Goal: Use online tool/utility: Use online tool/utility

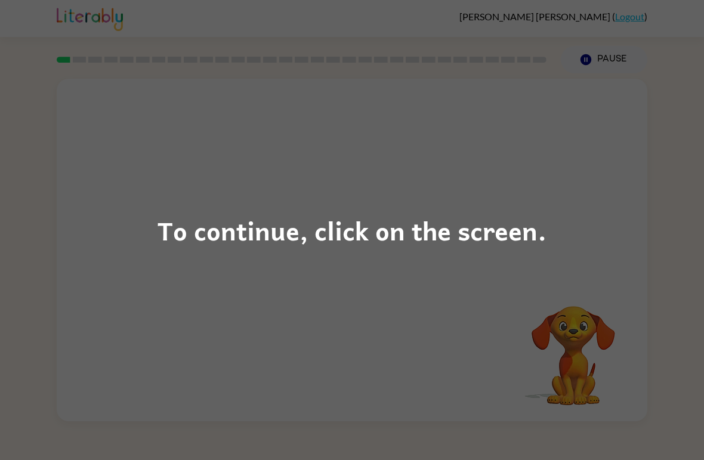
click at [521, 315] on div "To continue, click on the screen." at bounding box center [352, 230] width 704 height 460
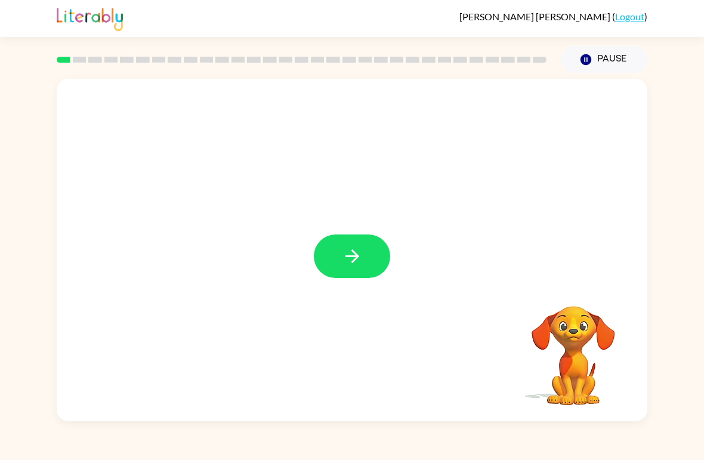
click at [354, 268] on button "button" at bounding box center [352, 256] width 76 height 44
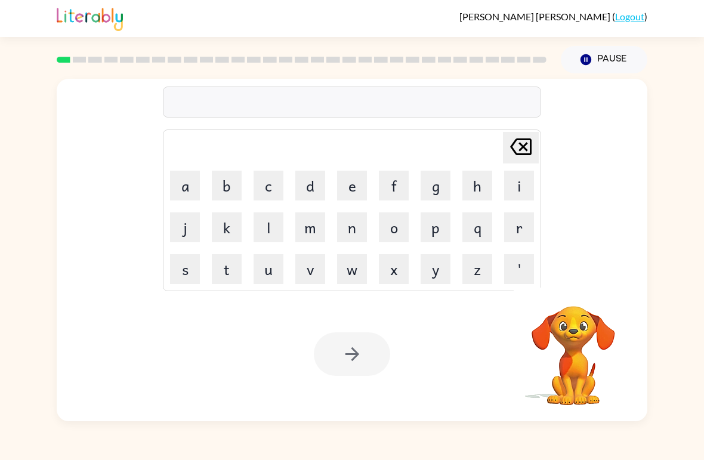
click at [222, 181] on button "b" at bounding box center [227, 186] width 30 height 30
click at [402, 229] on button "o" at bounding box center [394, 227] width 30 height 30
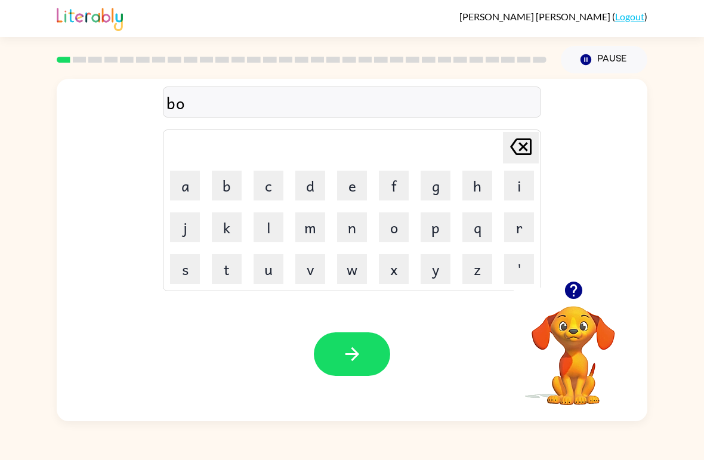
click at [525, 230] on button "r" at bounding box center [519, 227] width 30 height 30
click at [316, 188] on button "d" at bounding box center [310, 186] width 30 height 30
click at [359, 198] on button "e" at bounding box center [352, 186] width 30 height 30
click at [526, 230] on button "r" at bounding box center [519, 227] width 30 height 30
click at [342, 362] on icon "button" at bounding box center [352, 353] width 21 height 21
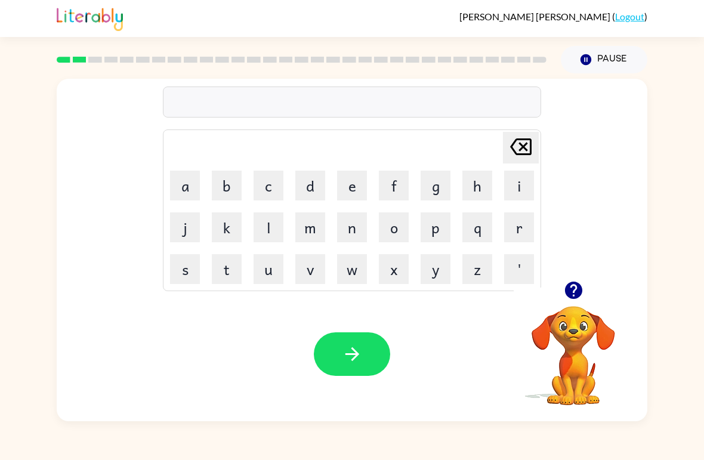
click at [523, 230] on button "r" at bounding box center [519, 227] width 30 height 30
click at [398, 232] on button "o" at bounding box center [394, 227] width 30 height 30
click at [267, 283] on button "u" at bounding box center [268, 269] width 30 height 30
click at [365, 228] on button "n" at bounding box center [352, 227] width 30 height 30
click at [320, 182] on button "d" at bounding box center [310, 186] width 30 height 30
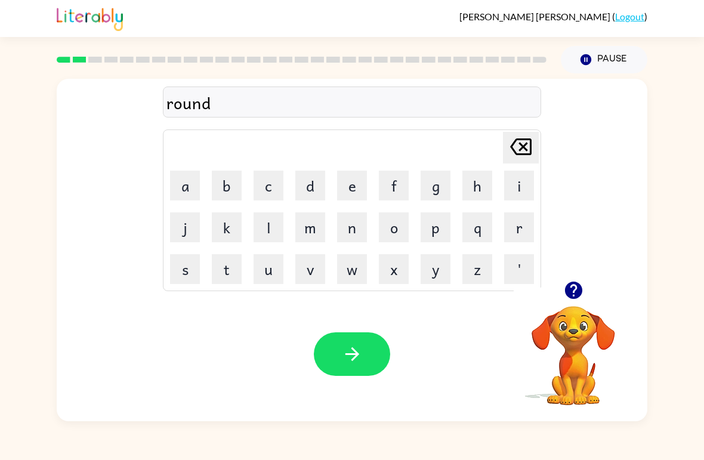
click at [575, 287] on icon "button" at bounding box center [573, 290] width 21 height 21
click at [374, 352] on button "button" at bounding box center [352, 354] width 76 height 44
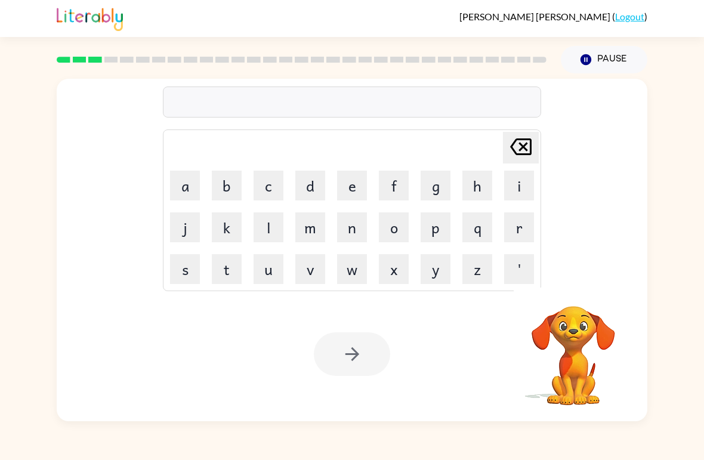
click at [306, 230] on button "m" at bounding box center [310, 227] width 30 height 30
click at [196, 185] on button "a" at bounding box center [185, 186] width 30 height 30
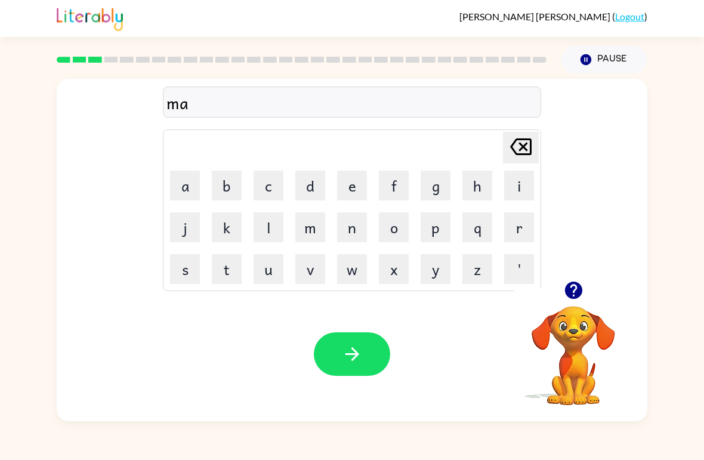
click at [226, 269] on button "t" at bounding box center [227, 269] width 30 height 30
click at [525, 190] on button "i" at bounding box center [519, 186] width 30 height 30
click at [358, 231] on button "n" at bounding box center [352, 227] width 30 height 30
click at [229, 193] on button "b" at bounding box center [227, 186] width 30 height 30
click at [535, 149] on button "[PERSON_NAME] last character input" at bounding box center [521, 148] width 36 height 32
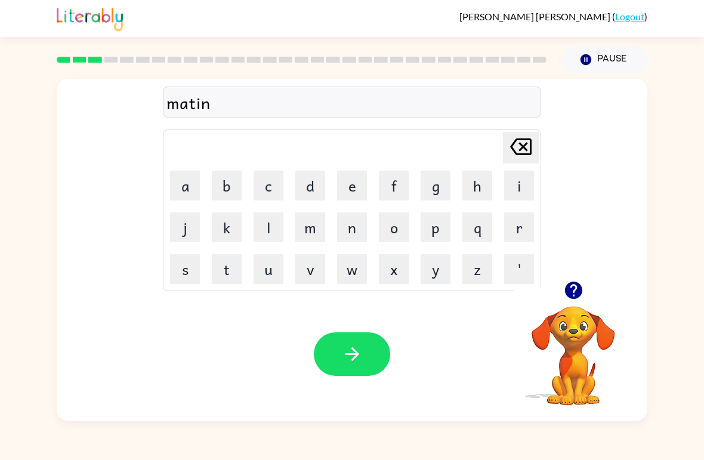
click at [537, 145] on button "[PERSON_NAME] last character input" at bounding box center [521, 148] width 36 height 32
click at [543, 150] on div "mati [PERSON_NAME] last character input a b c d e f g h i j k l m n o p q r s t…" at bounding box center [352, 180] width 590 height 202
click at [537, 138] on button "[PERSON_NAME] last character input" at bounding box center [521, 148] width 36 height 32
click at [532, 141] on icon "[PERSON_NAME] last character input" at bounding box center [520, 146] width 29 height 29
click at [576, 282] on icon "button" at bounding box center [573, 290] width 21 height 21
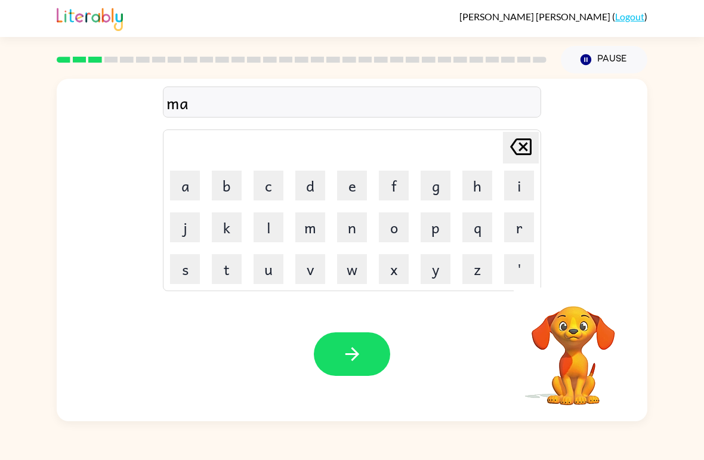
click at [183, 277] on button "s" at bounding box center [185, 269] width 30 height 30
click at [479, 191] on button "h" at bounding box center [477, 186] width 30 height 30
click at [512, 195] on button "i" at bounding box center [519, 186] width 30 height 30
click at [526, 148] on icon "[PERSON_NAME] last character input" at bounding box center [520, 146] width 29 height 29
click at [525, 148] on icon at bounding box center [520, 146] width 21 height 17
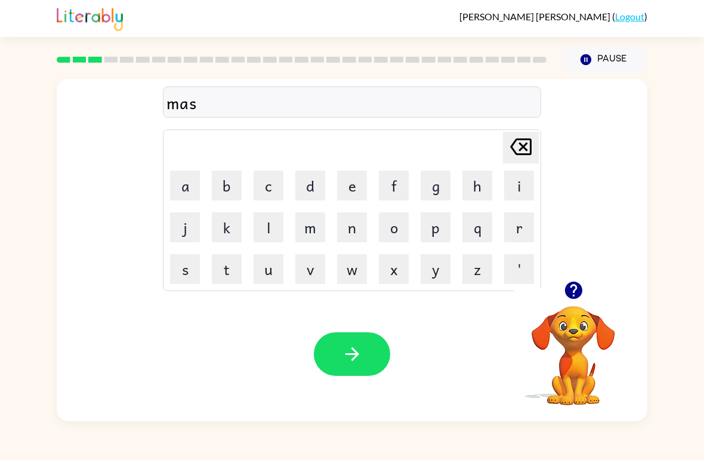
click at [526, 145] on icon at bounding box center [520, 146] width 21 height 17
click at [228, 274] on button "t" at bounding box center [227, 269] width 30 height 30
click at [522, 192] on button "i" at bounding box center [519, 186] width 30 height 30
click at [354, 236] on button "n" at bounding box center [352, 227] width 30 height 30
click at [524, 152] on icon "[PERSON_NAME] last character input" at bounding box center [520, 146] width 29 height 29
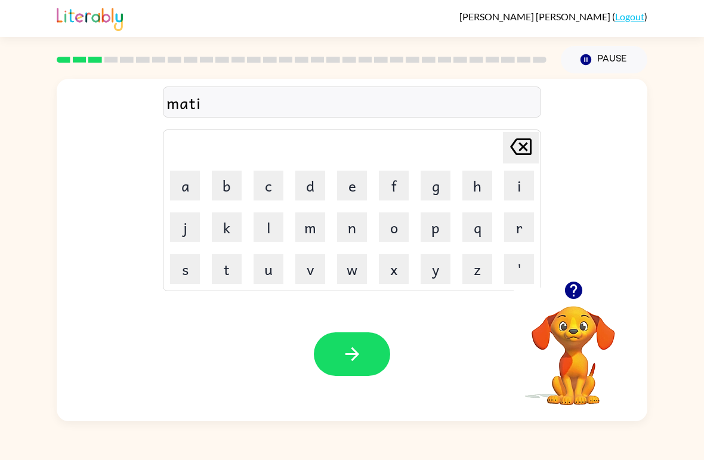
click at [523, 151] on icon "[PERSON_NAME] last character input" at bounding box center [520, 146] width 29 height 29
click at [524, 142] on icon "[PERSON_NAME] last character input" at bounding box center [520, 146] width 29 height 29
click at [223, 267] on button "t" at bounding box center [227, 269] width 30 height 30
click at [264, 188] on button "c" at bounding box center [268, 186] width 30 height 30
click at [477, 189] on button "h" at bounding box center [477, 186] width 30 height 30
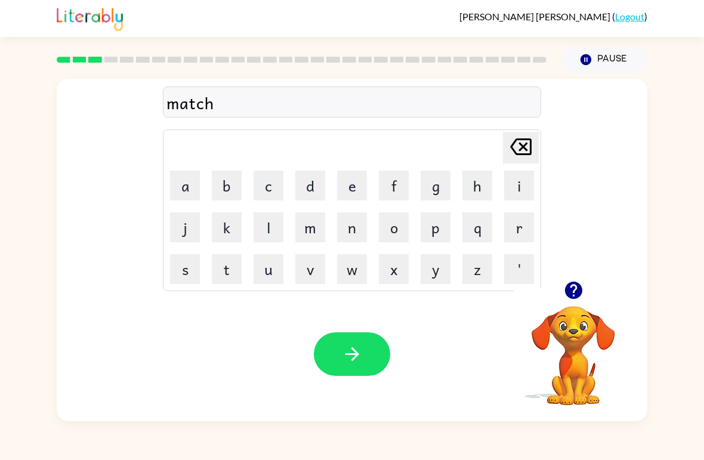
click at [516, 191] on button "i" at bounding box center [519, 186] width 30 height 30
click at [362, 240] on button "n" at bounding box center [352, 227] width 30 height 30
click at [373, 373] on button "button" at bounding box center [352, 354] width 76 height 44
click at [490, 230] on button "q" at bounding box center [477, 227] width 30 height 30
click at [516, 153] on icon at bounding box center [520, 146] width 21 height 17
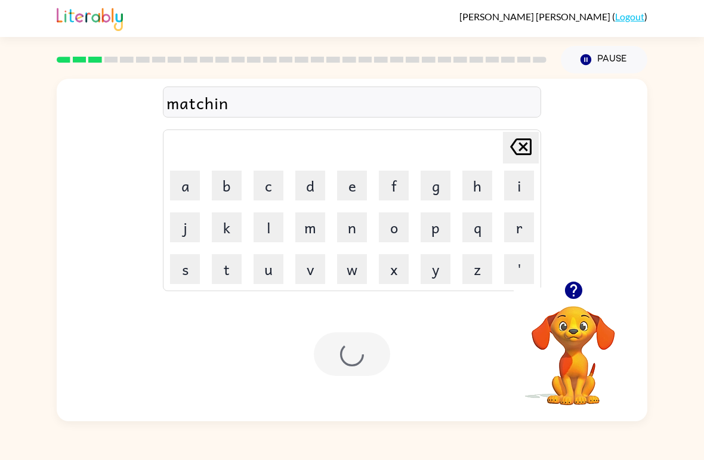
click at [516, 152] on icon "[PERSON_NAME] last character input" at bounding box center [520, 146] width 29 height 29
click at [522, 140] on icon at bounding box center [520, 146] width 21 height 17
click at [223, 272] on button "t" at bounding box center [227, 269] width 30 height 30
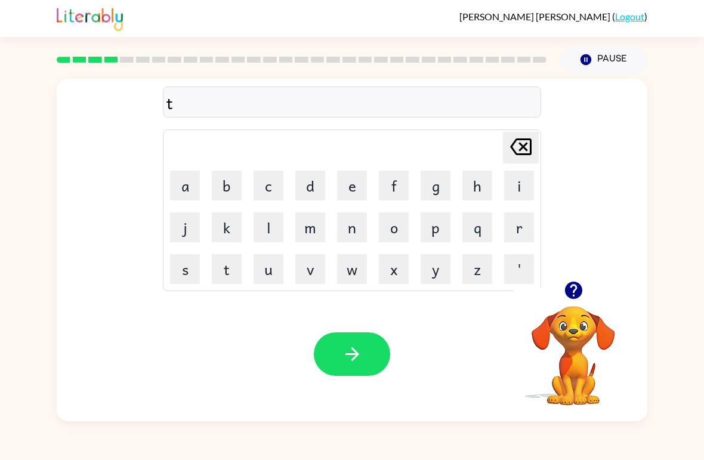
click at [523, 223] on button "r" at bounding box center [519, 227] width 30 height 30
click at [191, 187] on button "a" at bounding box center [185, 186] width 30 height 30
click at [519, 188] on button "i" at bounding box center [519, 186] width 30 height 30
click at [365, 232] on button "n" at bounding box center [352, 227] width 30 height 30
click at [360, 351] on icon "button" at bounding box center [352, 353] width 21 height 21
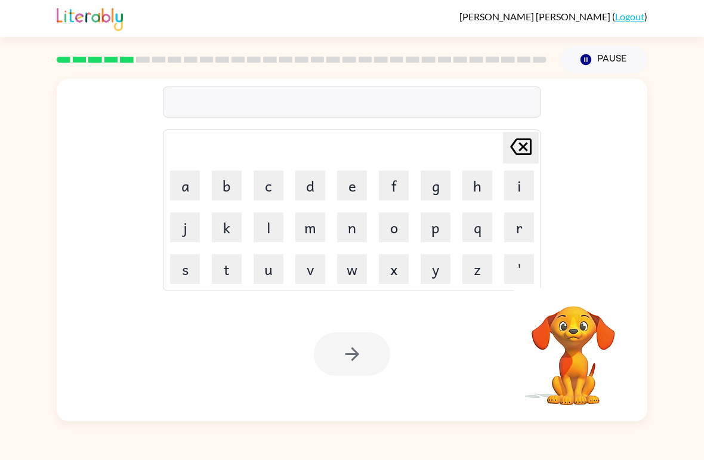
click at [312, 187] on button "d" at bounding box center [310, 186] width 30 height 30
click at [356, 183] on button "e" at bounding box center [352, 186] width 30 height 30
click at [404, 188] on button "f" at bounding box center [394, 186] width 30 height 30
click at [355, 187] on button "e" at bounding box center [352, 186] width 30 height 30
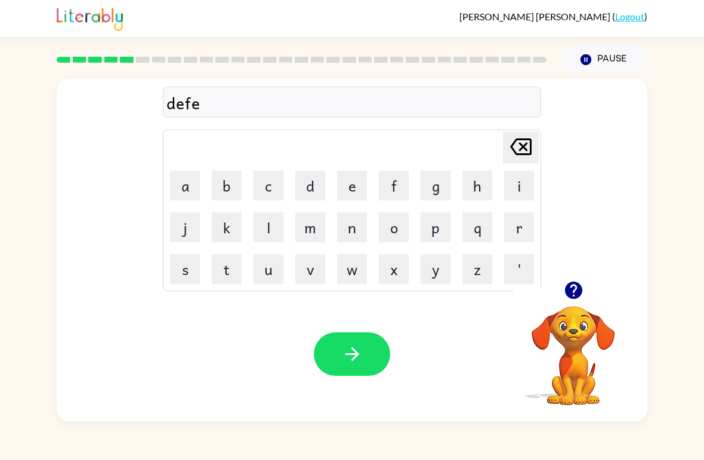
click at [357, 222] on button "n" at bounding box center [352, 227] width 30 height 30
click at [194, 258] on button "s" at bounding box center [185, 269] width 30 height 30
click at [516, 190] on button "i" at bounding box center [519, 186] width 30 height 30
click at [324, 274] on button "v" at bounding box center [310, 269] width 30 height 30
click at [258, 190] on button "c" at bounding box center [268, 186] width 30 height 30
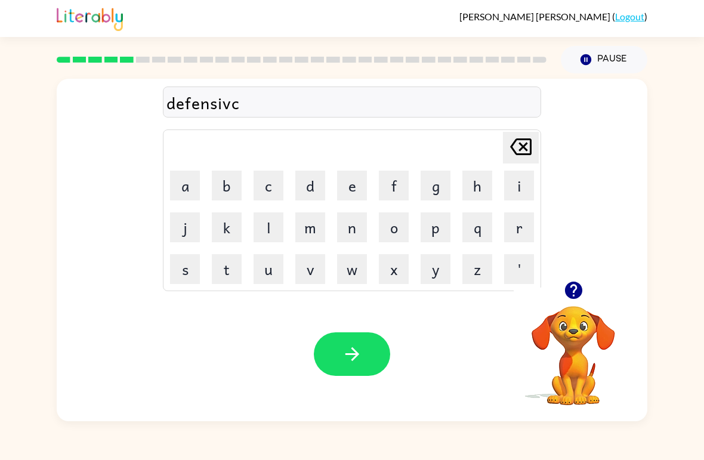
click at [522, 154] on icon at bounding box center [520, 146] width 21 height 17
click at [358, 183] on button "e" at bounding box center [352, 186] width 30 height 30
click at [360, 361] on icon "button" at bounding box center [352, 353] width 21 height 21
click at [303, 274] on button "v" at bounding box center [310, 269] width 30 height 30
click at [185, 188] on button "a" at bounding box center [185, 186] width 30 height 30
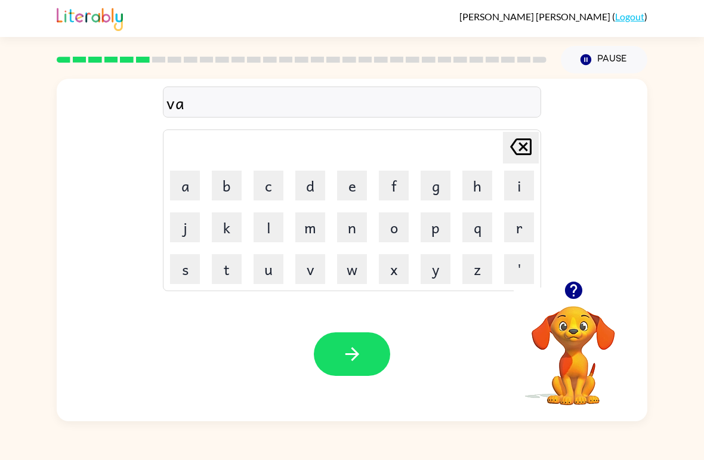
click at [274, 193] on button "c" at bounding box center [268, 186] width 30 height 30
click at [180, 190] on button "a" at bounding box center [185, 186] width 30 height 30
click at [230, 266] on button "t" at bounding box center [227, 269] width 30 height 30
click at [526, 187] on button "i" at bounding box center [519, 186] width 30 height 30
click at [406, 228] on button "o" at bounding box center [394, 227] width 30 height 30
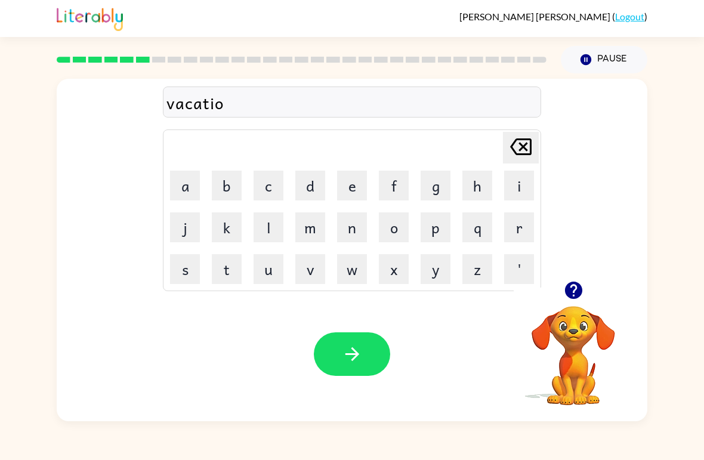
click at [357, 231] on button "n" at bounding box center [352, 227] width 30 height 30
click at [383, 368] on button "button" at bounding box center [352, 354] width 76 height 44
click at [431, 228] on button "p" at bounding box center [435, 227] width 30 height 30
click at [270, 268] on button "u" at bounding box center [268, 269] width 30 height 30
click at [311, 185] on button "d" at bounding box center [310, 186] width 30 height 30
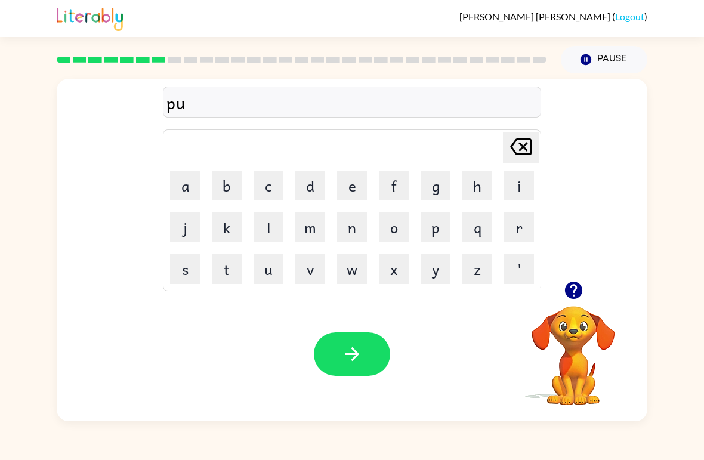
click at [311, 185] on button "d" at bounding box center [310, 186] width 30 height 30
click at [264, 231] on button "l" at bounding box center [268, 227] width 30 height 30
click at [345, 184] on button "e" at bounding box center [352, 186] width 30 height 30
click at [353, 356] on icon "button" at bounding box center [352, 353] width 21 height 21
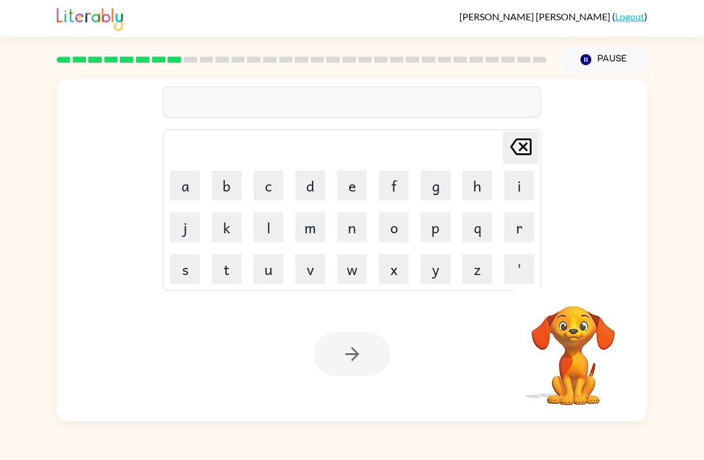
click at [70, 304] on div "Your browser must support playing .mp4 files to use Literably. Please try using…" at bounding box center [352, 354] width 590 height 134
click at [315, 239] on button "m" at bounding box center [310, 227] width 30 height 30
click at [510, 193] on button "i" at bounding box center [519, 186] width 30 height 30
click at [525, 229] on button "r" at bounding box center [519, 227] width 30 height 30
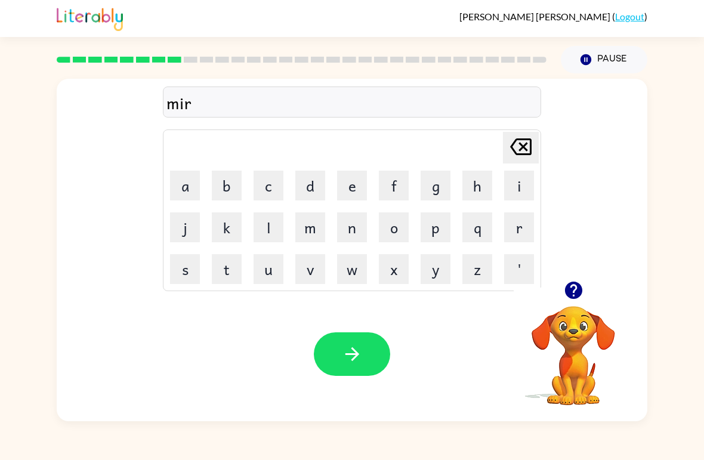
click at [191, 179] on button "a" at bounding box center [185, 186] width 30 height 30
click at [272, 193] on button "c" at bounding box center [268, 186] width 30 height 30
click at [260, 221] on button "l" at bounding box center [268, 227] width 30 height 30
click at [355, 187] on button "e" at bounding box center [352, 186] width 30 height 30
click at [366, 362] on button "button" at bounding box center [352, 354] width 76 height 44
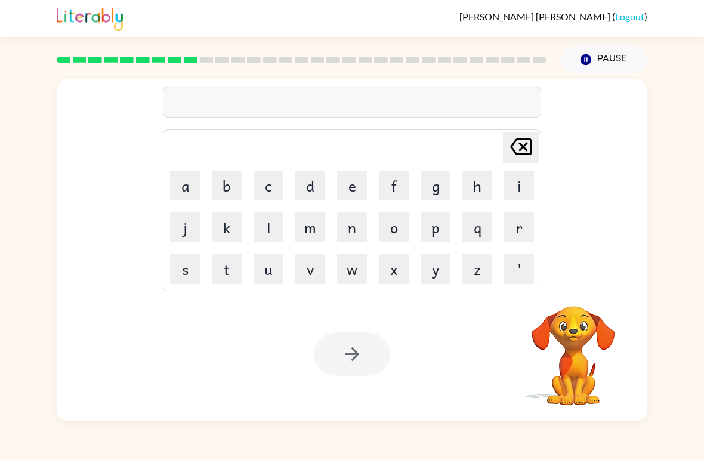
click at [318, 228] on button "m" at bounding box center [310, 227] width 30 height 30
click at [522, 187] on button "i" at bounding box center [519, 186] width 30 height 30
click at [216, 278] on button "t" at bounding box center [227, 269] width 30 height 30
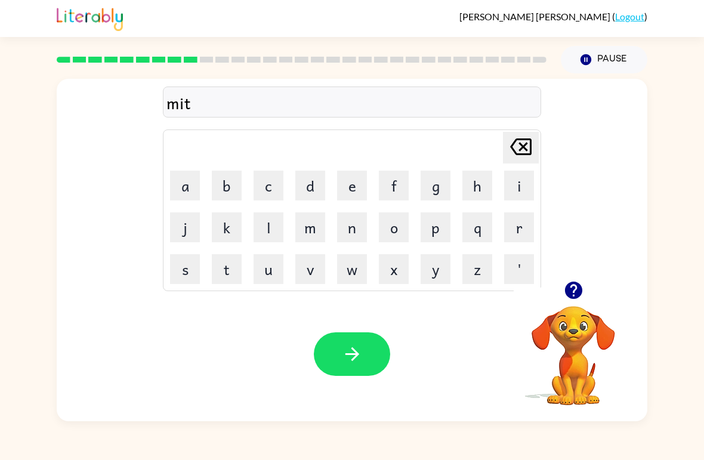
click at [324, 226] on button "m" at bounding box center [310, 227] width 30 height 30
click at [395, 223] on button "o" at bounding box center [394, 227] width 30 height 30
click at [523, 237] on button "r" at bounding box center [519, 227] width 30 height 30
click at [358, 229] on button "n" at bounding box center [352, 227] width 30 height 30
click at [522, 189] on button "i" at bounding box center [519, 186] width 30 height 30
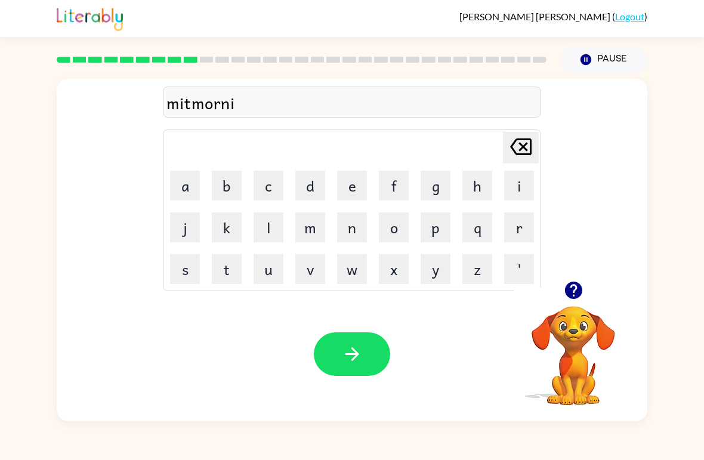
click at [361, 232] on button "n" at bounding box center [352, 227] width 30 height 30
click at [570, 290] on icon "button" at bounding box center [572, 289] width 17 height 17
click at [445, 182] on button "g" at bounding box center [435, 186] width 30 height 30
click at [377, 351] on button "button" at bounding box center [352, 354] width 76 height 44
click at [574, 292] on icon "button" at bounding box center [573, 290] width 21 height 21
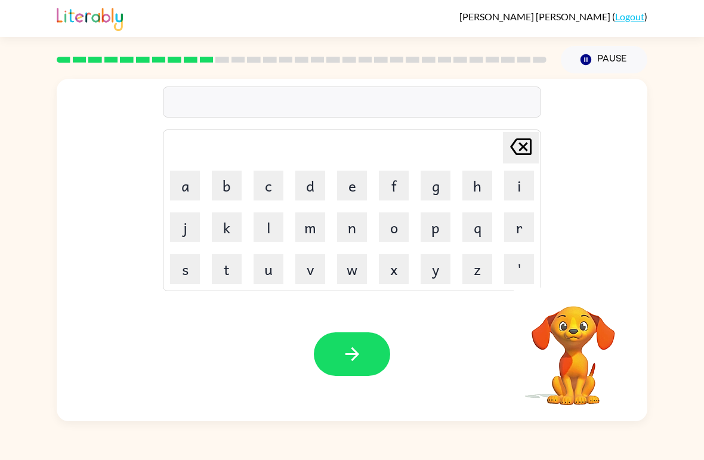
click at [324, 185] on button "d" at bounding box center [310, 186] width 30 height 30
click at [524, 188] on button "i" at bounding box center [519, 186] width 30 height 30
click at [186, 276] on button "s" at bounding box center [185, 269] width 30 height 30
click at [231, 281] on button "t" at bounding box center [227, 269] width 30 height 30
click at [515, 224] on button "r" at bounding box center [519, 227] width 30 height 30
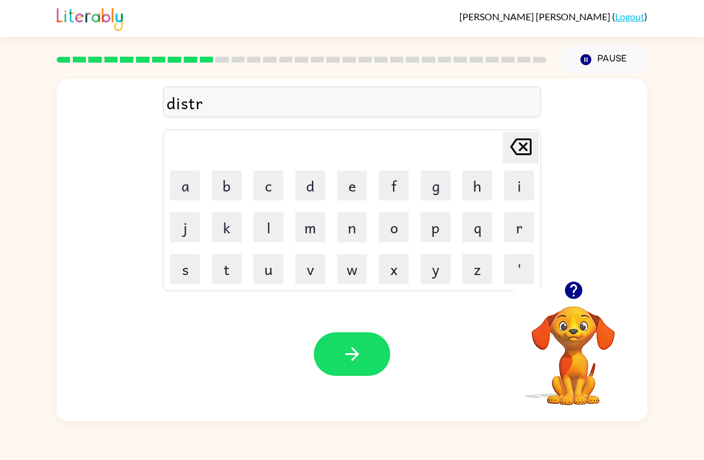
click at [272, 274] on button "u" at bounding box center [268, 269] width 30 height 30
click at [190, 267] on button "s" at bounding box center [185, 269] width 30 height 30
click at [236, 267] on button "t" at bounding box center [227, 269] width 30 height 30
click at [356, 350] on icon "button" at bounding box center [352, 353] width 21 height 21
click at [577, 285] on icon "button" at bounding box center [572, 289] width 17 height 17
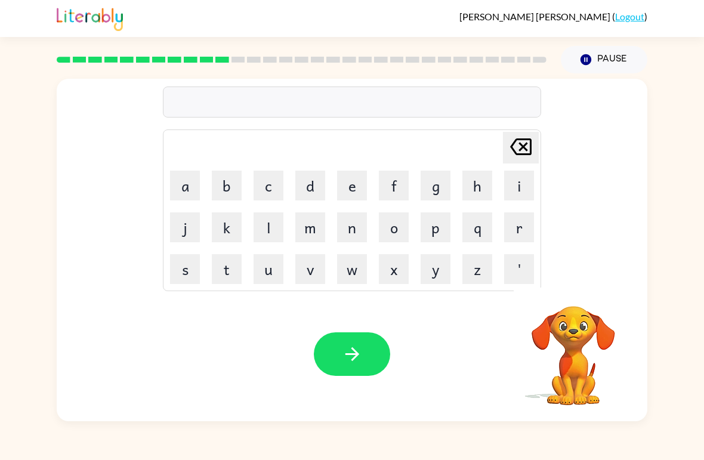
click at [611, 313] on video "Your browser must support playing .mp4 files to use Literably. Please try using…" at bounding box center [572, 346] width 119 height 119
click at [512, 231] on button "r" at bounding box center [519, 227] width 30 height 30
click at [394, 241] on button "o" at bounding box center [394, 227] width 30 height 30
click at [185, 187] on button "a" at bounding box center [185, 186] width 30 height 30
click at [315, 194] on button "d" at bounding box center [310, 186] width 30 height 30
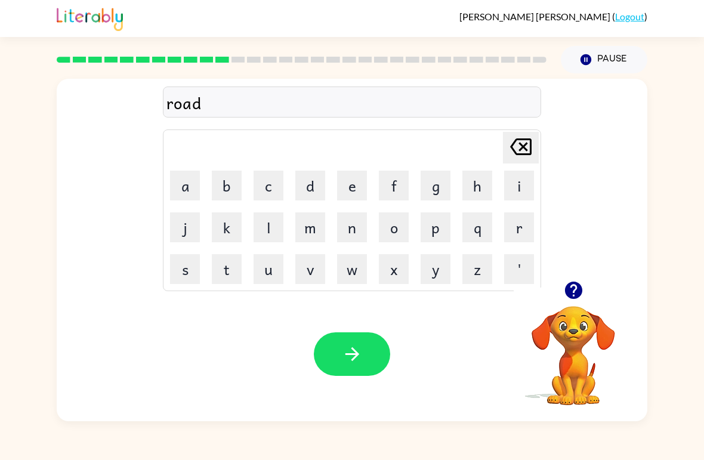
click at [353, 369] on button "button" at bounding box center [352, 354] width 76 height 44
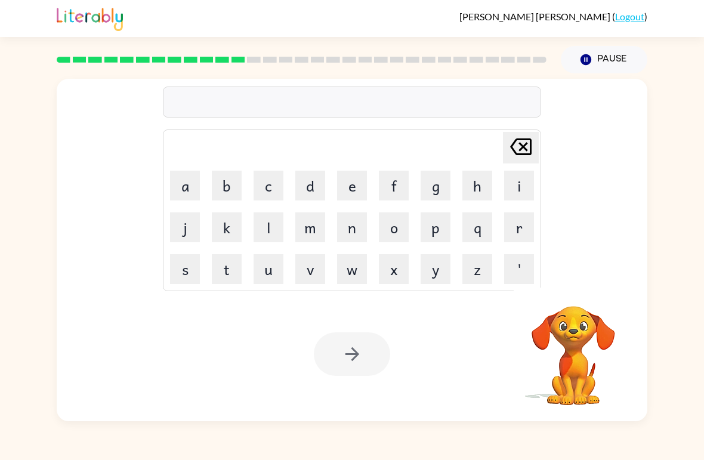
click at [274, 261] on button "u" at bounding box center [268, 269] width 30 height 30
click at [441, 233] on button "p" at bounding box center [435, 227] width 30 height 30
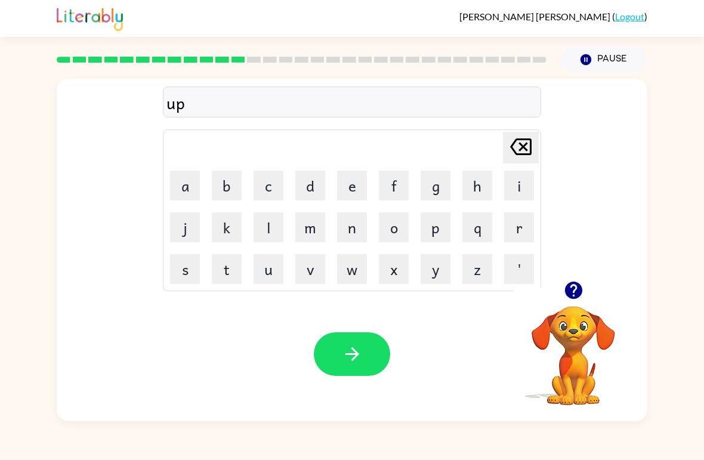
click at [575, 301] on button "button" at bounding box center [573, 290] width 30 height 30
click at [436, 193] on button "g" at bounding box center [435, 186] width 30 height 30
click at [519, 236] on button "r" at bounding box center [519, 227] width 30 height 30
click at [186, 189] on button "a" at bounding box center [185, 186] width 30 height 30
click at [307, 191] on button "d" at bounding box center [310, 186] width 30 height 30
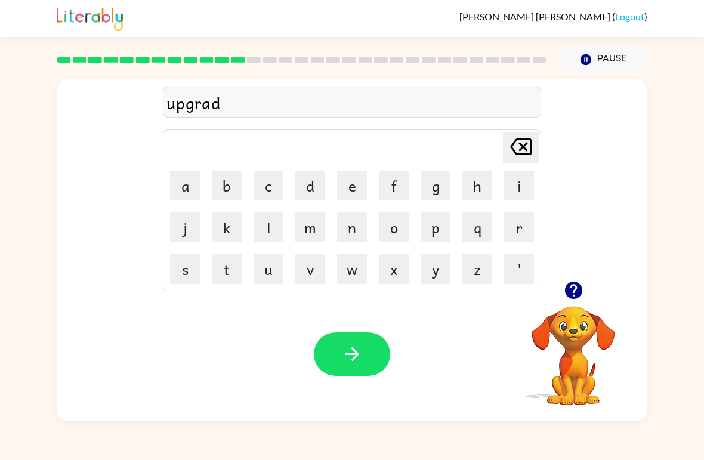
click at [364, 186] on button "e" at bounding box center [352, 186] width 30 height 30
click at [348, 370] on button "button" at bounding box center [352, 354] width 76 height 44
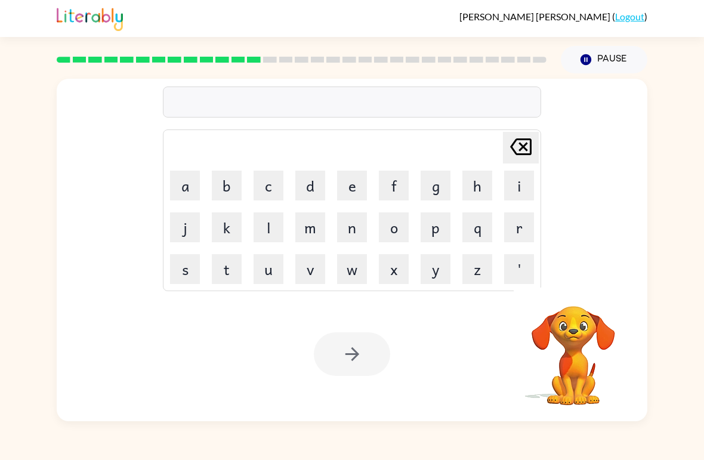
click at [309, 232] on button "m" at bounding box center [310, 227] width 30 height 30
click at [179, 172] on button "a" at bounding box center [185, 186] width 30 height 30
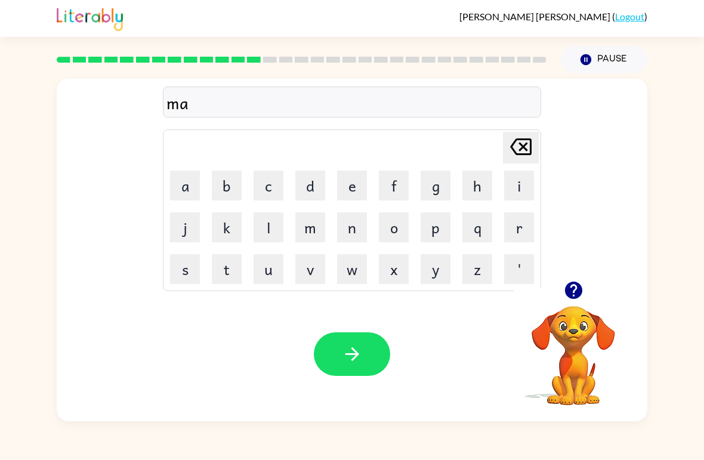
click at [314, 193] on button "d" at bounding box center [310, 186] width 30 height 30
click at [309, 194] on button "d" at bounding box center [310, 186] width 30 height 30
click at [360, 234] on button "n" at bounding box center [352, 227] width 30 height 30
click at [348, 184] on button "e" at bounding box center [352, 186] width 30 height 30
click at [190, 277] on button "s" at bounding box center [185, 269] width 30 height 30
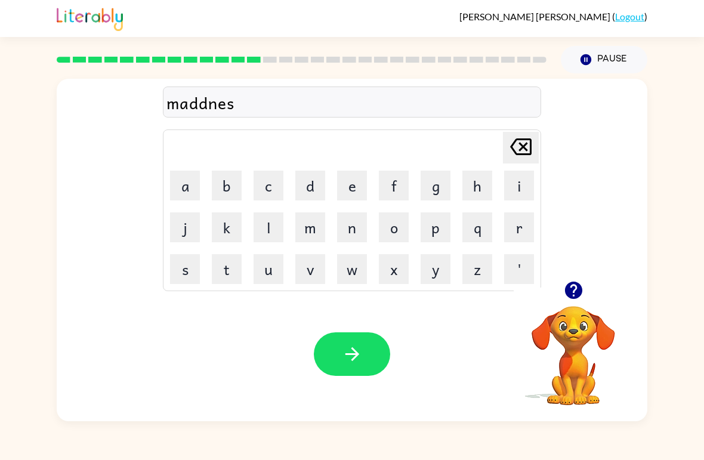
click at [190, 277] on button "s" at bounding box center [185, 269] width 30 height 30
click at [355, 362] on icon "button" at bounding box center [352, 353] width 21 height 21
click at [579, 297] on icon "button" at bounding box center [573, 290] width 21 height 21
click at [213, 199] on button "b" at bounding box center [227, 186] width 30 height 30
click at [396, 228] on button "o" at bounding box center [394, 227] width 30 height 30
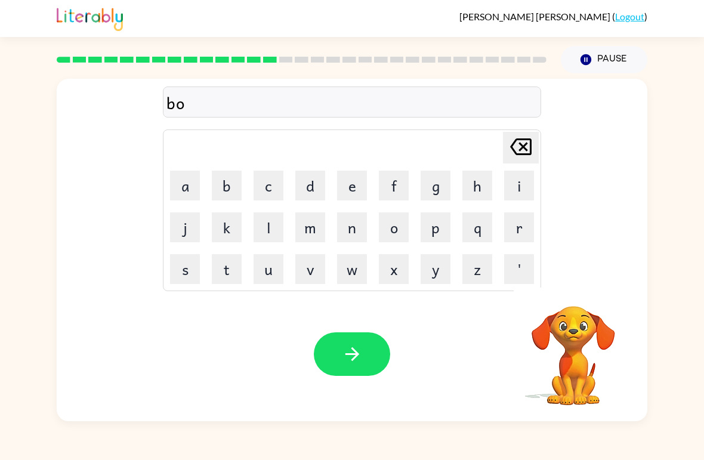
click at [357, 234] on button "n" at bounding box center [352, 227] width 30 height 30
click at [277, 275] on button "u" at bounding box center [268, 269] width 30 height 30
click at [192, 266] on button "s" at bounding box center [185, 269] width 30 height 30
click at [339, 360] on button "button" at bounding box center [352, 354] width 76 height 44
click at [574, 286] on icon "button" at bounding box center [573, 290] width 21 height 21
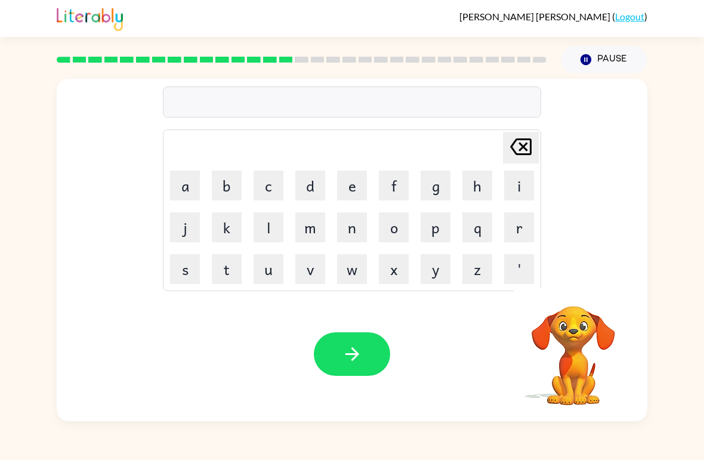
click at [179, 277] on button "s" at bounding box center [185, 269] width 30 height 30
click at [347, 272] on button "w" at bounding box center [352, 269] width 30 height 30
click at [399, 224] on button "o" at bounding box center [394, 227] width 30 height 30
click at [521, 233] on button "r" at bounding box center [519, 227] width 30 height 30
click at [323, 224] on button "m" at bounding box center [310, 227] width 30 height 30
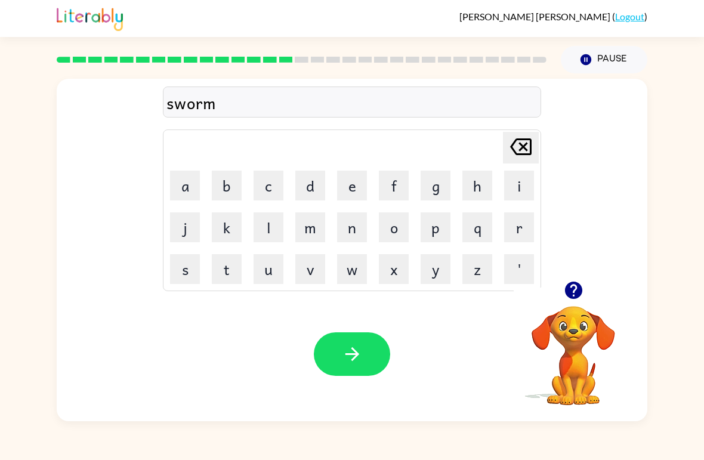
click at [356, 367] on button "button" at bounding box center [352, 354] width 76 height 44
click at [525, 226] on button "r" at bounding box center [519, 227] width 30 height 30
click at [180, 177] on button "a" at bounding box center [185, 186] width 30 height 30
click at [321, 235] on button "m" at bounding box center [310, 227] width 30 height 30
click at [375, 364] on button "button" at bounding box center [352, 354] width 76 height 44
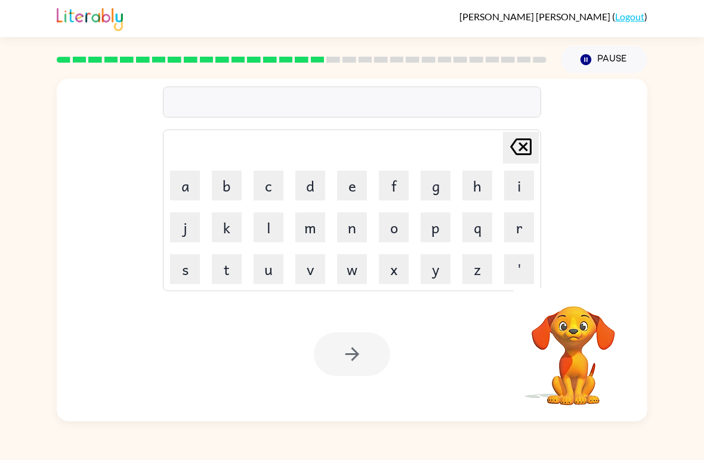
click at [222, 190] on button "b" at bounding box center [227, 186] width 30 height 30
click at [525, 231] on button "r" at bounding box center [519, 227] width 30 height 30
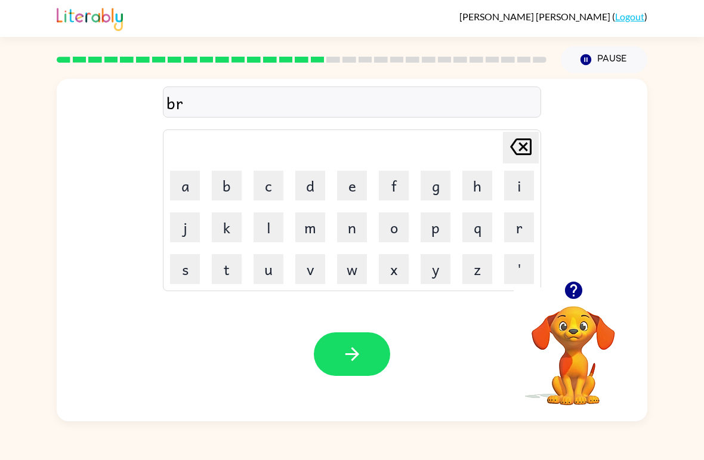
click at [527, 186] on button "i" at bounding box center [519, 186] width 30 height 30
click at [324, 222] on button "m" at bounding box center [310, 227] width 30 height 30
click at [521, 188] on button "i" at bounding box center [519, 186] width 30 height 30
click at [357, 233] on button "n" at bounding box center [352, 227] width 30 height 30
click at [343, 374] on button "button" at bounding box center [352, 354] width 76 height 44
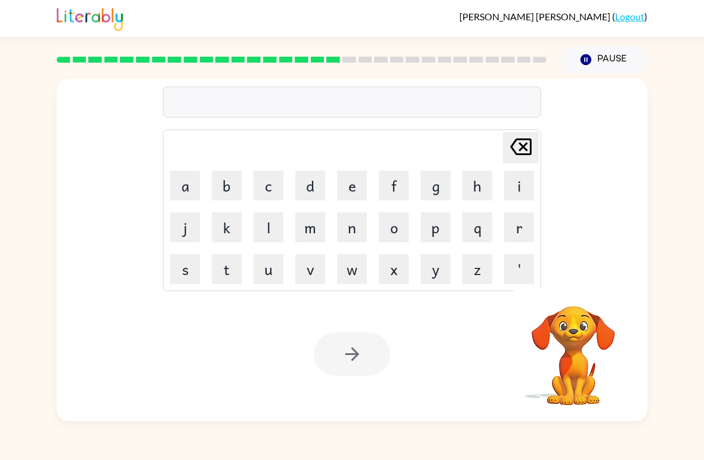
click at [526, 224] on button "r" at bounding box center [519, 227] width 30 height 30
click at [194, 270] on button "s" at bounding box center [185, 269] width 30 height 30
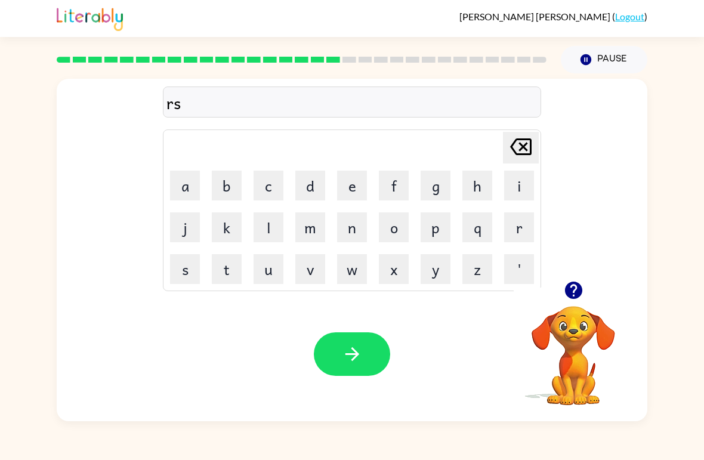
click at [222, 234] on button "k" at bounding box center [227, 227] width 30 height 30
click at [518, 186] on button "i" at bounding box center [519, 186] width 30 height 30
click at [574, 295] on icon "button" at bounding box center [572, 289] width 17 height 17
click at [526, 146] on icon "[PERSON_NAME] last character input" at bounding box center [520, 146] width 29 height 29
click at [525, 145] on icon at bounding box center [520, 146] width 21 height 17
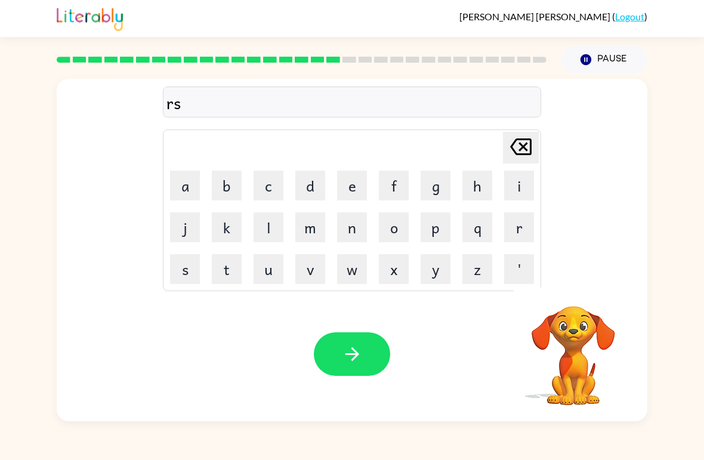
click at [532, 142] on icon "[PERSON_NAME] last character input" at bounding box center [520, 146] width 29 height 29
click at [518, 191] on button "i" at bounding box center [519, 186] width 30 height 30
click at [182, 273] on button "s" at bounding box center [185, 269] width 30 height 30
click at [230, 235] on button "k" at bounding box center [227, 227] width 30 height 30
click at [508, 196] on button "i" at bounding box center [519, 186] width 30 height 30
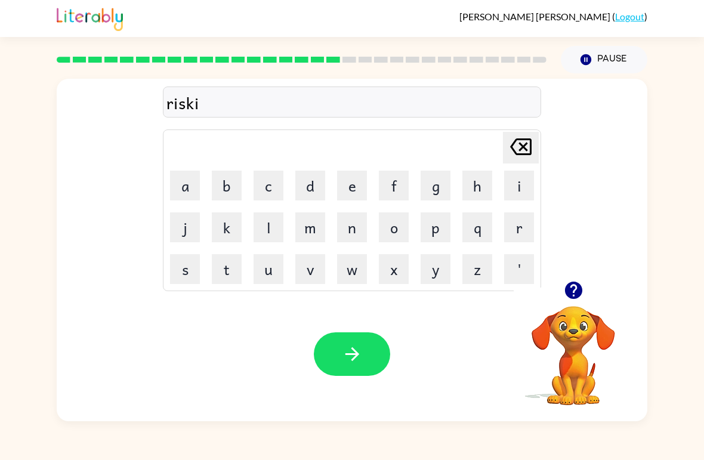
click at [346, 185] on button "e" at bounding box center [352, 186] width 30 height 30
click at [197, 267] on button "s" at bounding box center [185, 269] width 30 height 30
click at [222, 250] on td "t" at bounding box center [226, 269] width 41 height 41
click at [226, 271] on button "t" at bounding box center [227, 269] width 30 height 30
click at [359, 356] on icon "button" at bounding box center [352, 353] width 21 height 21
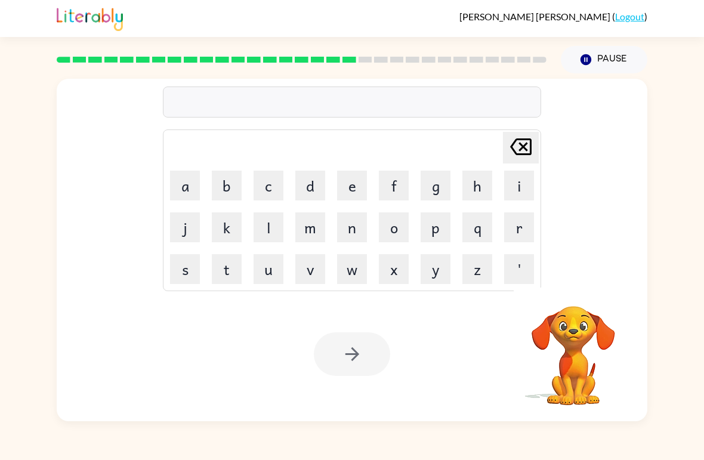
click at [199, 188] on button "a" at bounding box center [185, 186] width 30 height 30
click at [522, 228] on button "r" at bounding box center [519, 227] width 30 height 30
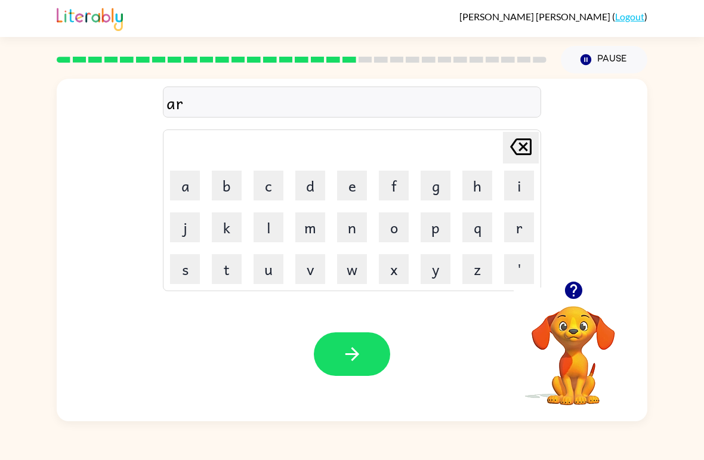
click at [223, 267] on button "t" at bounding box center [227, 269] width 30 height 30
click at [576, 290] on icon "button" at bounding box center [572, 289] width 17 height 17
click at [271, 274] on button "u" at bounding box center [268, 269] width 30 height 30
click at [353, 190] on button "e" at bounding box center [352, 186] width 30 height 30
click at [513, 187] on button "i" at bounding box center [519, 186] width 30 height 30
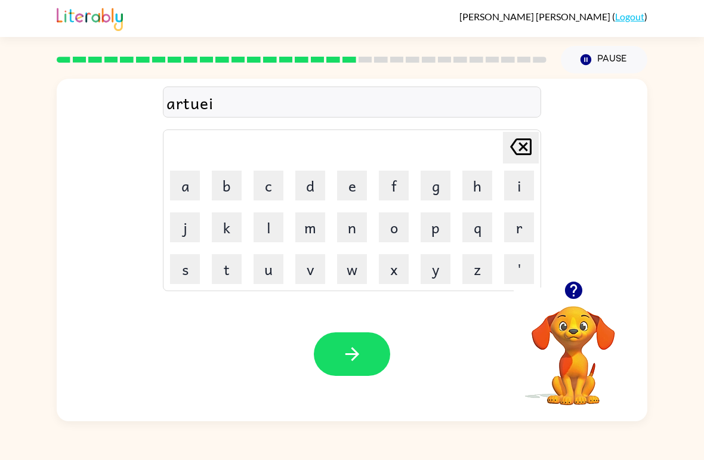
click at [529, 146] on icon at bounding box center [520, 146] width 21 height 17
click at [440, 274] on button "y" at bounding box center [435, 269] width 30 height 30
click at [336, 357] on button "button" at bounding box center [352, 354] width 76 height 44
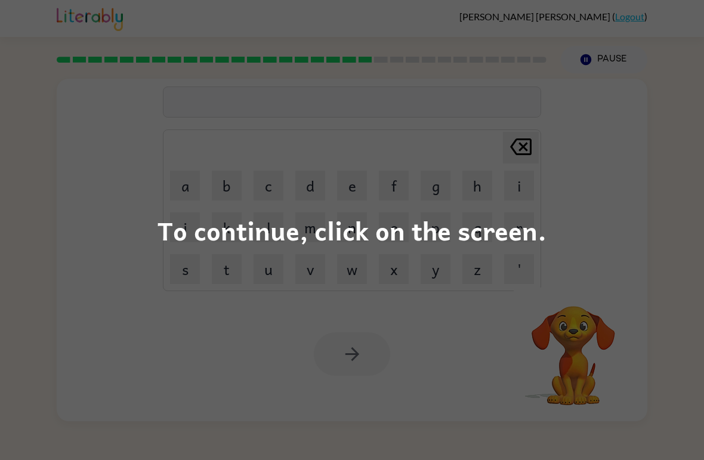
click at [675, 301] on div "To continue, click on the screen." at bounding box center [352, 230] width 704 height 460
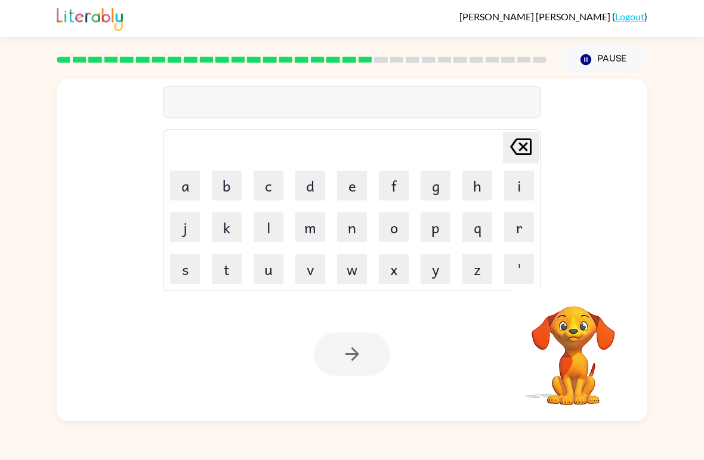
click at [397, 176] on button "f" at bounding box center [394, 186] width 30 height 30
click at [396, 230] on button "o" at bounding box center [394, 227] width 30 height 30
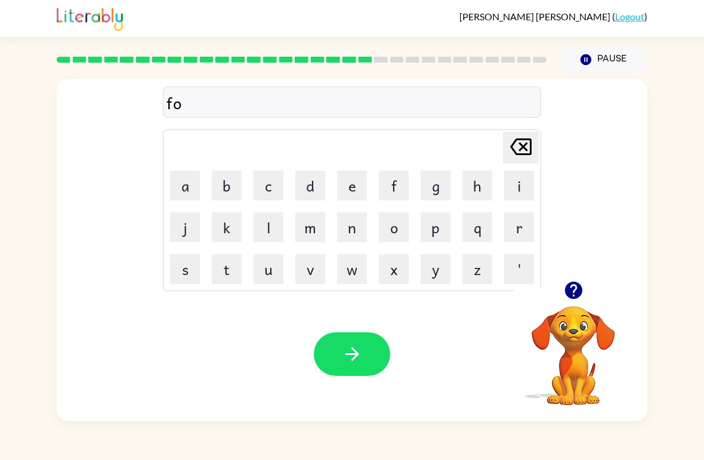
click at [269, 222] on button "l" at bounding box center [268, 227] width 30 height 30
click at [268, 222] on button "l" at bounding box center [268, 227] width 30 height 30
click at [472, 230] on button "q" at bounding box center [477, 227] width 30 height 30
click at [584, 298] on button "button" at bounding box center [573, 290] width 30 height 30
click at [532, 147] on icon "[PERSON_NAME] last character input" at bounding box center [520, 146] width 29 height 29
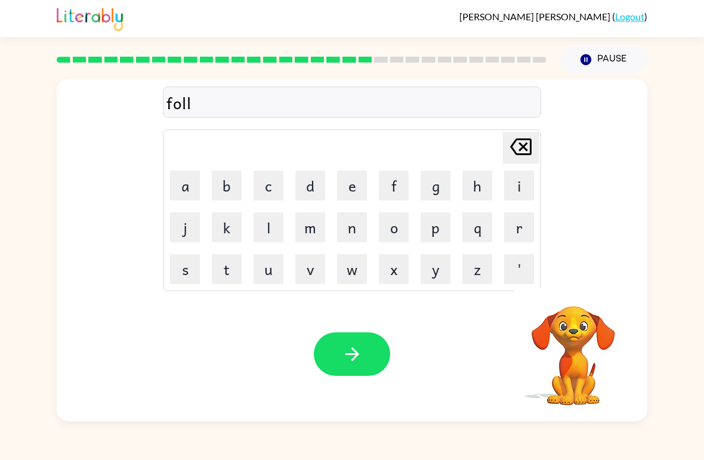
click at [357, 270] on button "w" at bounding box center [352, 269] width 30 height 30
click at [529, 149] on icon "[PERSON_NAME] last character input" at bounding box center [520, 146] width 29 height 29
click at [404, 229] on button "o" at bounding box center [394, 227] width 30 height 30
click at [349, 275] on button "w" at bounding box center [352, 269] width 30 height 30
click at [362, 186] on button "e" at bounding box center [352, 186] width 30 height 30
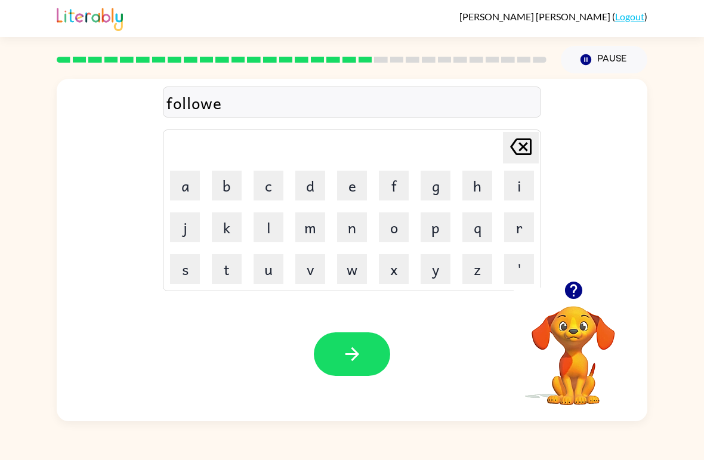
click at [315, 195] on button "d" at bounding box center [310, 186] width 30 height 30
click at [346, 362] on icon "button" at bounding box center [352, 353] width 21 height 21
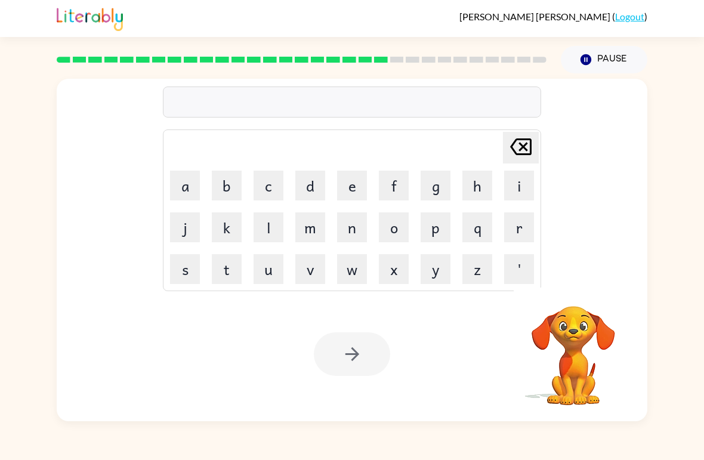
click at [184, 280] on button "s" at bounding box center [185, 269] width 30 height 30
click at [356, 188] on button "e" at bounding box center [352, 186] width 30 height 30
click at [358, 223] on button "n" at bounding box center [352, 227] width 30 height 30
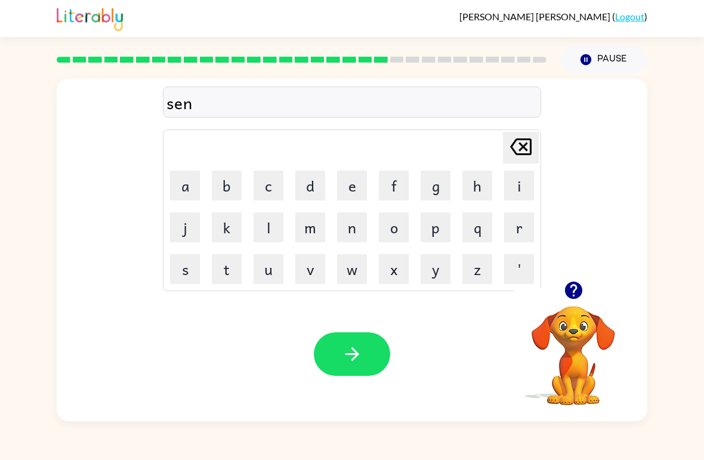
click at [235, 277] on button "t" at bounding box center [227, 269] width 30 height 30
click at [513, 188] on button "i" at bounding box center [519, 186] width 30 height 30
click at [438, 224] on button "p" at bounding box center [435, 227] width 30 height 30
click at [513, 185] on button "i" at bounding box center [519, 186] width 30 height 30
click at [312, 183] on button "d" at bounding box center [310, 186] width 30 height 30
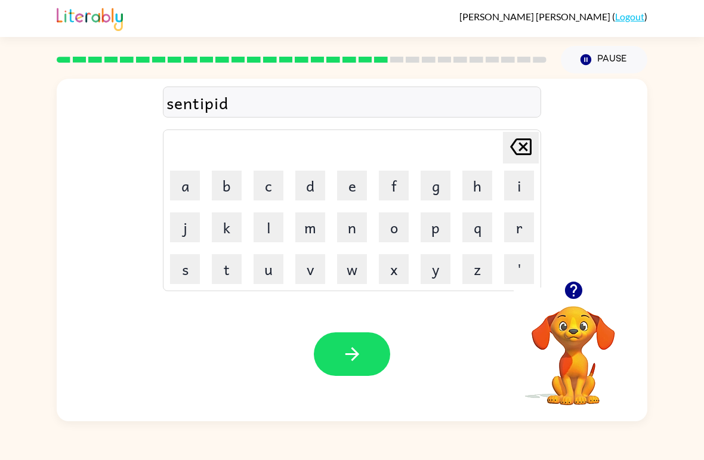
click at [353, 362] on icon "button" at bounding box center [352, 353] width 21 height 21
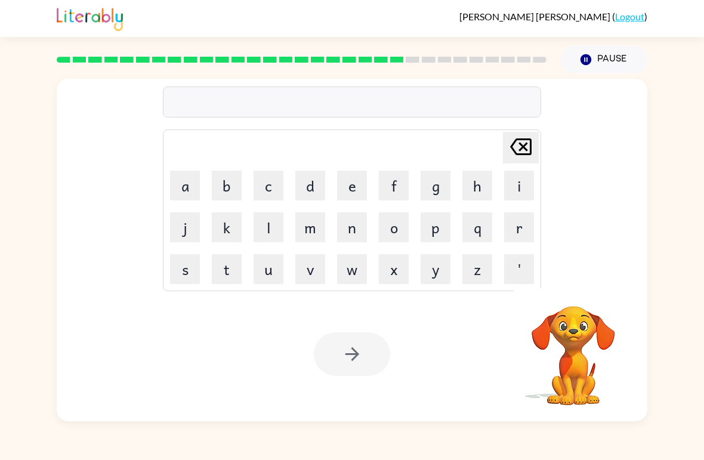
click at [187, 269] on button "s" at bounding box center [185, 269] width 30 height 30
click at [265, 269] on button "u" at bounding box center [268, 269] width 30 height 30
click at [188, 267] on button "s" at bounding box center [185, 269] width 30 height 30
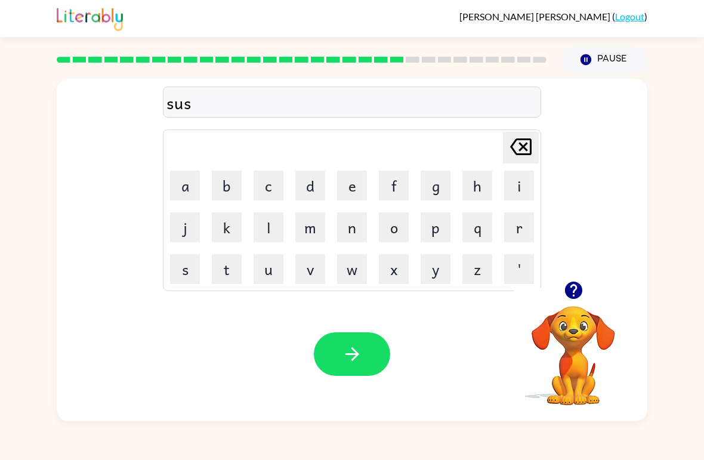
click at [227, 274] on button "t" at bounding box center [227, 269] width 30 height 30
click at [184, 196] on button "a" at bounding box center [185, 186] width 30 height 30
click at [505, 182] on button "i" at bounding box center [519, 186] width 30 height 30
click at [357, 235] on button "n" at bounding box center [352, 227] width 30 height 30
click at [375, 356] on button "button" at bounding box center [352, 354] width 76 height 44
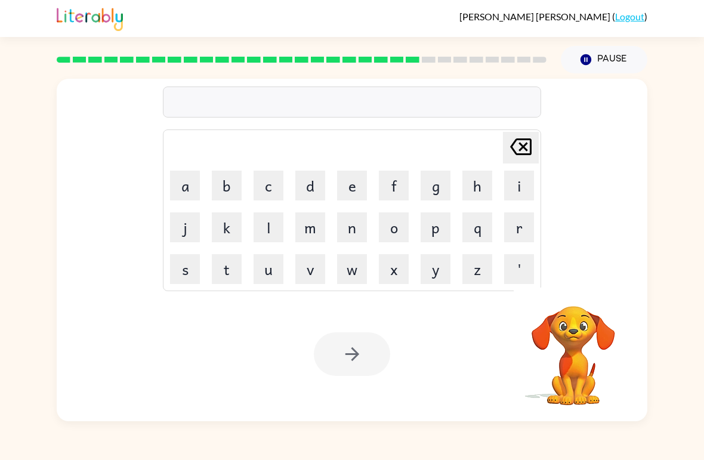
click at [396, 184] on button "f" at bounding box center [394, 186] width 30 height 30
click at [399, 230] on button "o" at bounding box center [394, 227] width 30 height 30
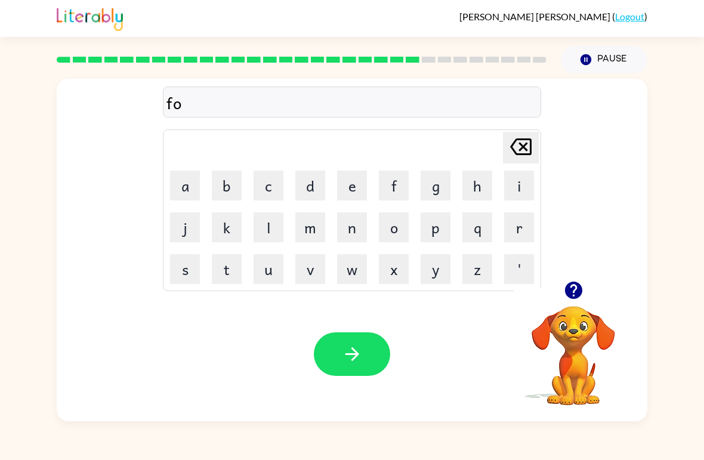
click at [358, 277] on button "w" at bounding box center [352, 269] width 30 height 30
click at [192, 191] on button "a" at bounding box center [185, 186] width 30 height 30
click at [519, 236] on button "r" at bounding box center [519, 227] width 30 height 30
click at [317, 188] on button "d" at bounding box center [310, 186] width 30 height 30
click at [350, 346] on icon "button" at bounding box center [352, 353] width 21 height 21
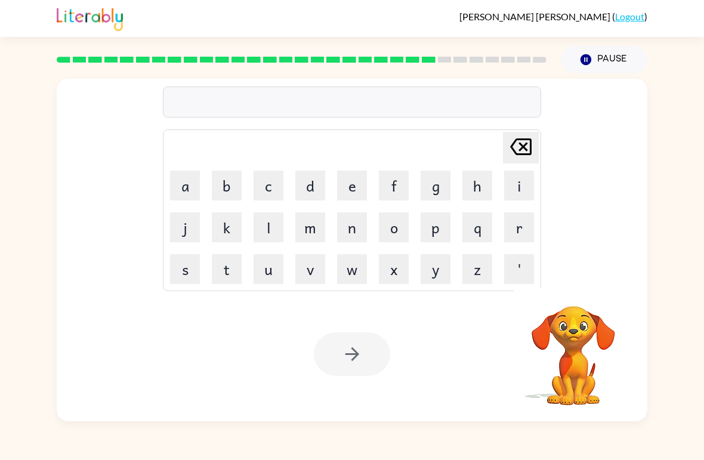
click at [519, 232] on button "r" at bounding box center [519, 227] width 30 height 30
click at [357, 185] on button "e" at bounding box center [352, 186] width 30 height 30
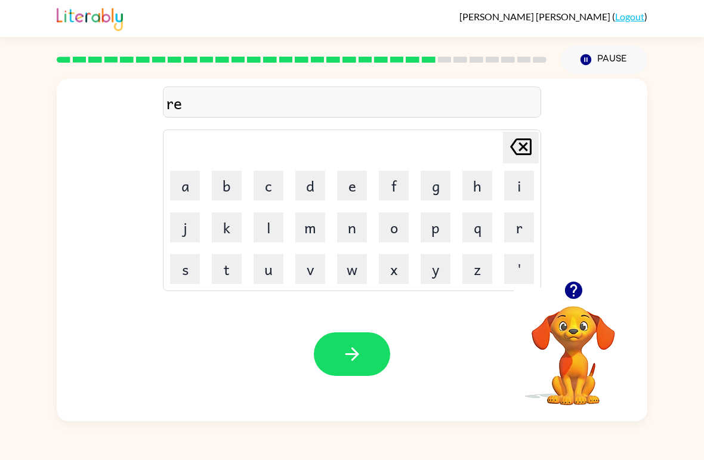
click at [265, 230] on button "l" at bounding box center [268, 227] width 30 height 30
click at [191, 187] on button "a" at bounding box center [185, 186] width 30 height 30
click at [312, 187] on button "d" at bounding box center [310, 186] width 30 height 30
click at [351, 207] on td "n" at bounding box center [351, 227] width 41 height 41
click at [357, 187] on button "e" at bounding box center [352, 186] width 30 height 30
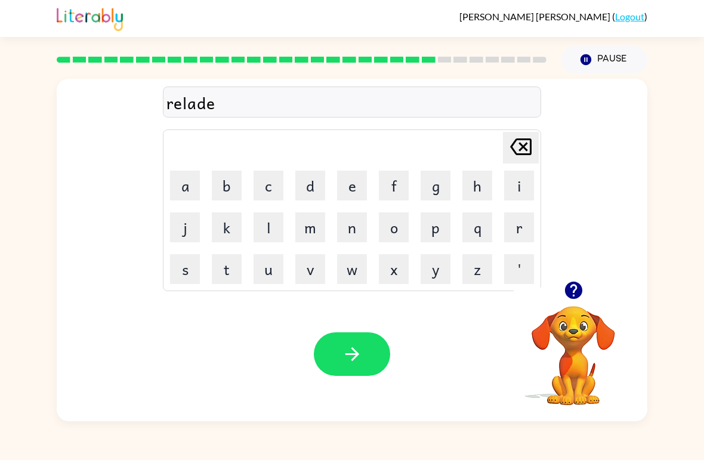
click at [318, 190] on button "d" at bounding box center [310, 186] width 30 height 30
click at [365, 353] on button "button" at bounding box center [352, 354] width 76 height 44
click at [430, 193] on button "g" at bounding box center [435, 186] width 30 height 30
click at [399, 224] on button "o" at bounding box center [394, 227] width 30 height 30
click at [221, 175] on button "b" at bounding box center [227, 186] width 30 height 30
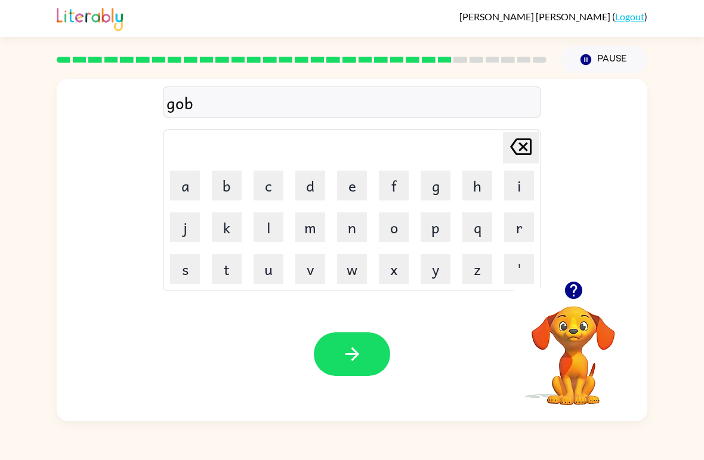
click at [532, 189] on button "i" at bounding box center [519, 186] width 30 height 30
click at [357, 230] on button "n" at bounding box center [352, 227] width 30 height 30
click at [345, 351] on icon "button" at bounding box center [352, 353] width 21 height 21
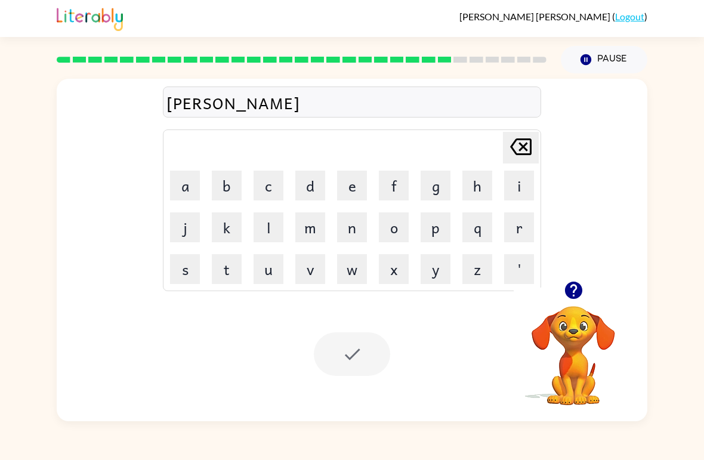
click at [528, 149] on icon "[PERSON_NAME] last character input" at bounding box center [520, 146] width 29 height 29
click at [527, 149] on icon "[PERSON_NAME] last character input" at bounding box center [520, 146] width 29 height 29
click at [269, 226] on button "l" at bounding box center [268, 227] width 30 height 30
click at [272, 268] on button "u" at bounding box center [268, 269] width 30 height 30
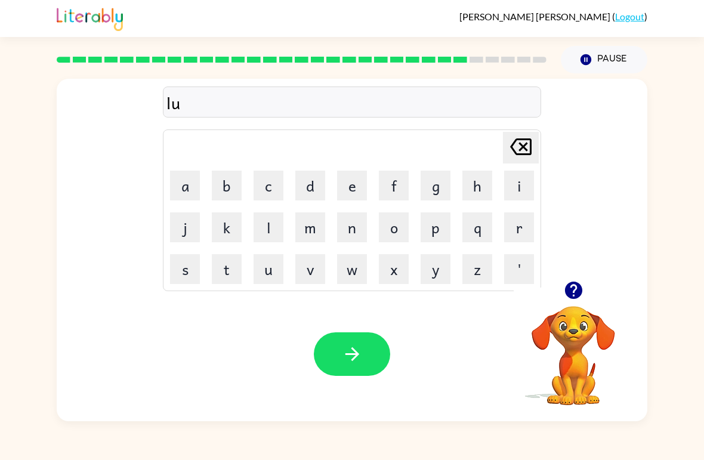
click at [318, 216] on button "m" at bounding box center [310, 227] width 30 height 30
click at [240, 182] on button "b" at bounding box center [227, 186] width 30 height 30
click at [353, 198] on button "e" at bounding box center [352, 186] width 30 height 30
click at [574, 294] on icon "button" at bounding box center [572, 289] width 17 height 17
click at [518, 236] on button "r" at bounding box center [519, 227] width 30 height 30
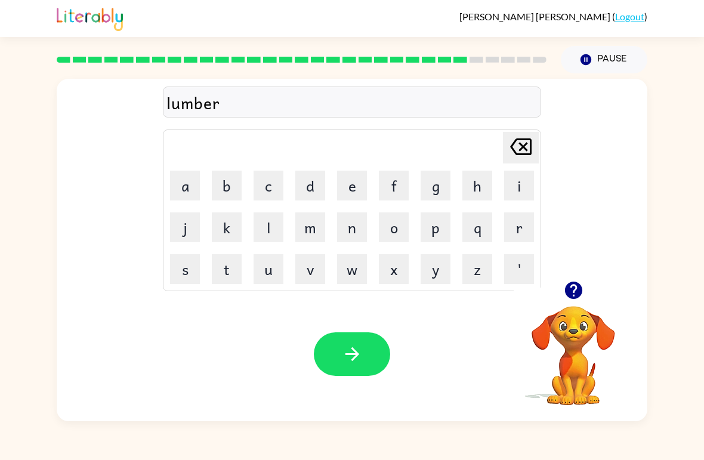
click at [188, 224] on button "j" at bounding box center [185, 227] width 30 height 30
click at [186, 186] on button "a" at bounding box center [185, 186] width 30 height 30
click at [274, 190] on button "c" at bounding box center [268, 186] width 30 height 30
click at [219, 237] on button "k" at bounding box center [227, 227] width 30 height 30
click at [340, 362] on button "button" at bounding box center [352, 354] width 76 height 44
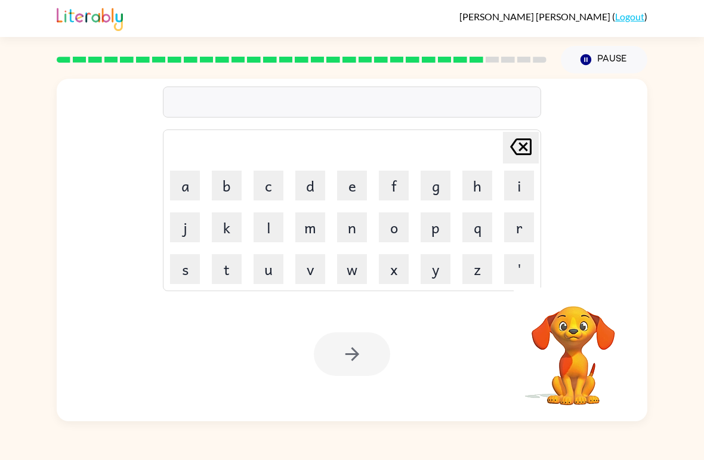
click at [441, 230] on button "p" at bounding box center [435, 227] width 30 height 30
click at [526, 193] on button "i" at bounding box center [519, 186] width 30 height 30
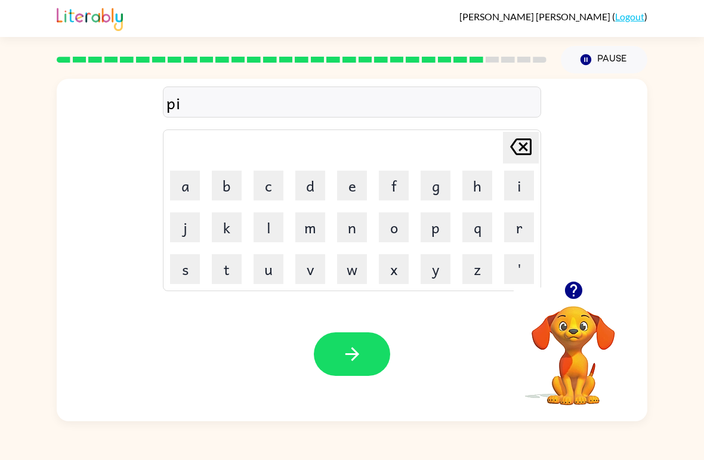
click at [509, 240] on button "r" at bounding box center [519, 227] width 30 height 30
click at [270, 192] on button "c" at bounding box center [268, 186] width 30 height 30
click at [361, 186] on button "e" at bounding box center [352, 186] width 30 height 30
click at [350, 353] on icon "button" at bounding box center [352, 353] width 21 height 21
click at [219, 277] on button "t" at bounding box center [227, 269] width 30 height 30
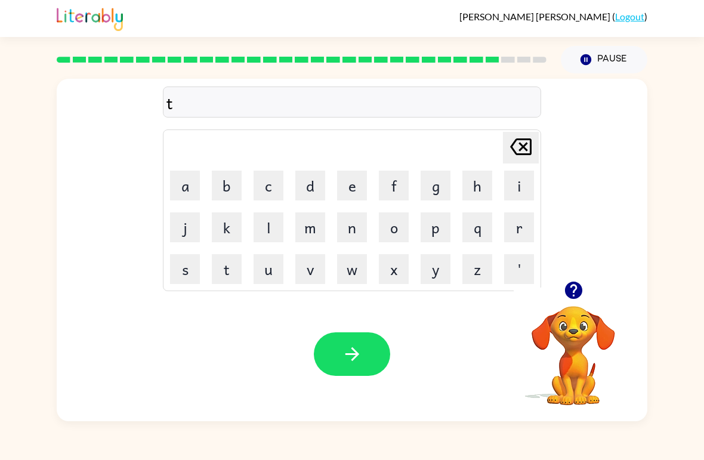
click at [477, 187] on button "h" at bounding box center [477, 186] width 30 height 30
click at [526, 188] on button "i" at bounding box center [519, 186] width 30 height 30
click at [359, 237] on button "n" at bounding box center [352, 227] width 30 height 30
click at [362, 358] on button "button" at bounding box center [352, 354] width 76 height 44
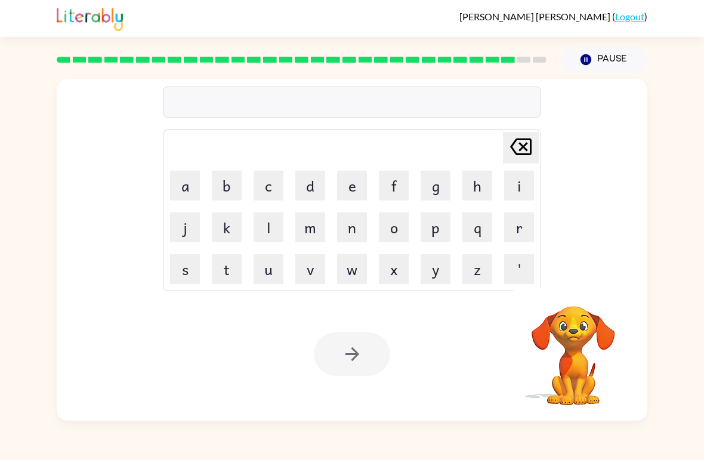
click at [198, 262] on button "s" at bounding box center [185, 269] width 30 height 30
click at [522, 190] on button "i" at bounding box center [519, 186] width 30 height 30
click at [277, 235] on button "l" at bounding box center [268, 227] width 30 height 30
click at [313, 269] on button "v" at bounding box center [310, 269] width 30 height 30
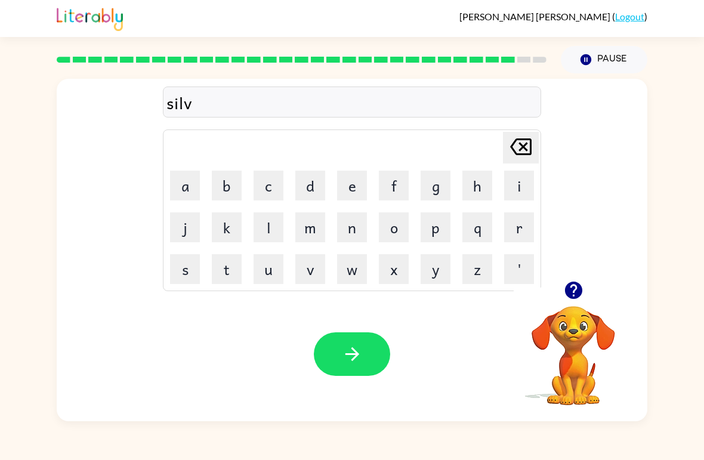
click at [269, 188] on button "c" at bounding box center [268, 186] width 30 height 30
click at [524, 156] on icon "[PERSON_NAME] last character input" at bounding box center [520, 146] width 29 height 29
click at [357, 188] on button "e" at bounding box center [352, 186] width 30 height 30
click at [521, 235] on button "r" at bounding box center [519, 227] width 30 height 30
click at [358, 269] on button "w" at bounding box center [352, 269] width 30 height 30
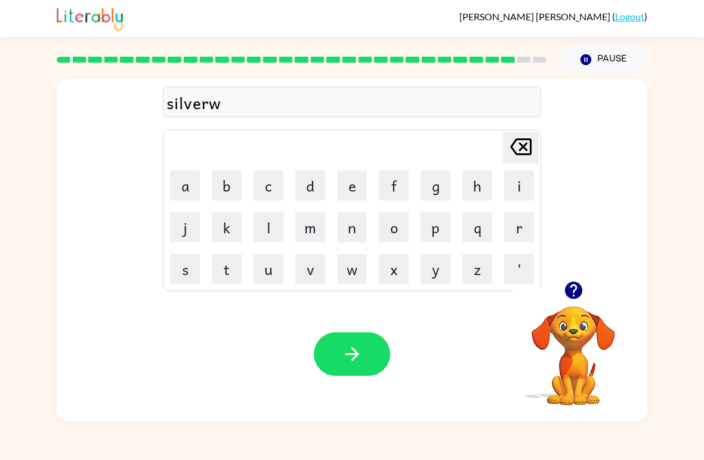
click at [355, 187] on button "e" at bounding box center [352, 186] width 30 height 30
click at [517, 215] on button "r" at bounding box center [519, 227] width 30 height 30
click at [344, 177] on button "e" at bounding box center [352, 186] width 30 height 30
click at [339, 345] on button "button" at bounding box center [352, 354] width 76 height 44
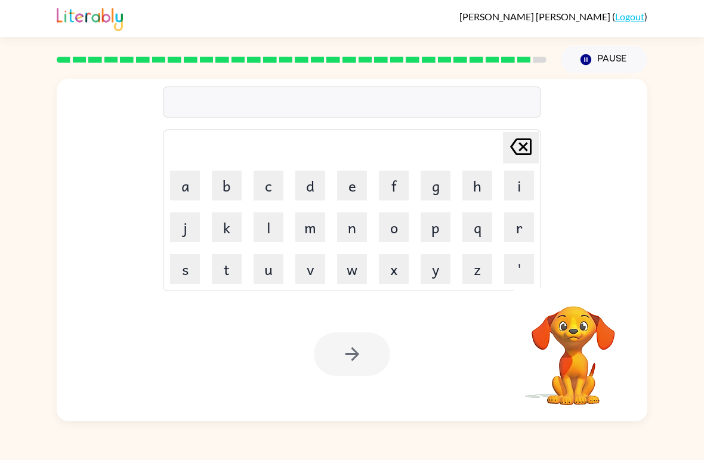
click at [277, 278] on button "u" at bounding box center [268, 269] width 30 height 30
click at [348, 233] on button "n" at bounding box center [352, 227] width 30 height 30
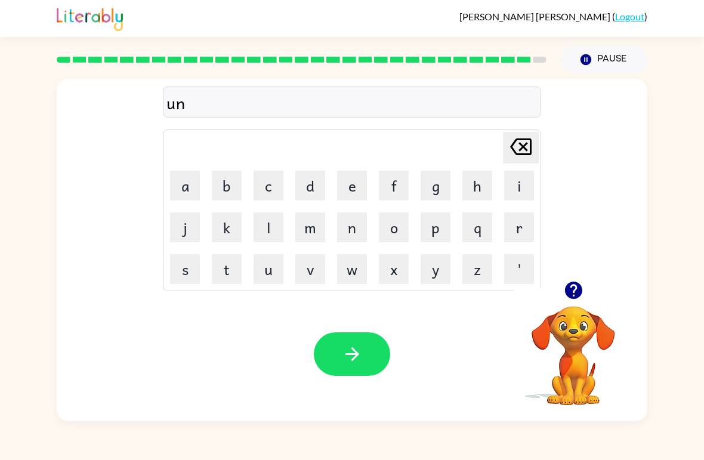
click at [190, 179] on button "a" at bounding box center [185, 186] width 30 height 30
click at [398, 185] on button "f" at bounding box center [394, 186] width 30 height 30
click at [521, 232] on button "r" at bounding box center [519, 227] width 30 height 30
click at [192, 191] on button "a" at bounding box center [185, 186] width 30 height 30
click at [513, 189] on button "i" at bounding box center [519, 186] width 30 height 30
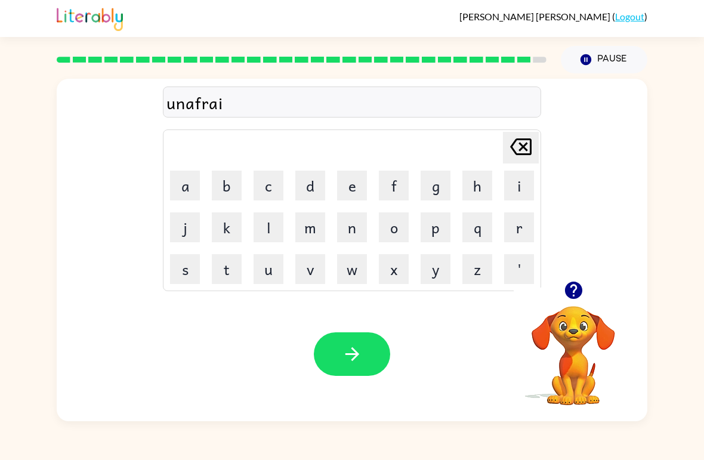
click at [307, 187] on button "d" at bounding box center [310, 186] width 30 height 30
click at [342, 349] on icon "button" at bounding box center [352, 353] width 21 height 21
